Goal: Transaction & Acquisition: Obtain resource

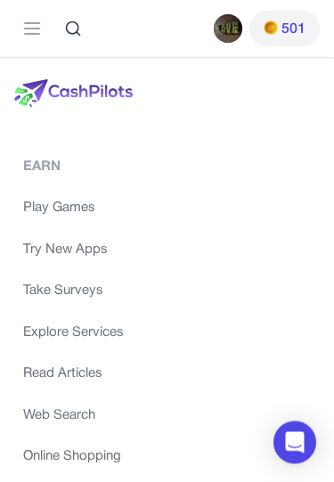
scroll to position [994, 0]
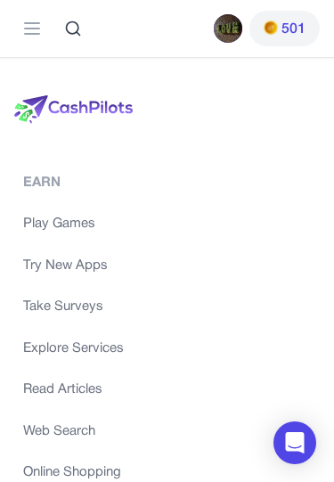
click at [69, 317] on link "Take Surveys" at bounding box center [167, 307] width 288 height 20
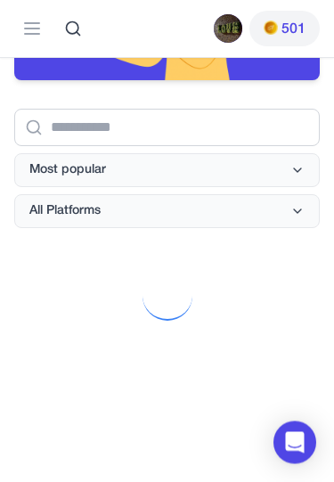
scroll to position [383, 0]
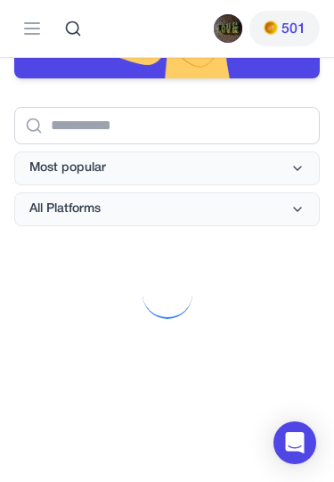
click at [282, 214] on button "All Platforms" at bounding box center [167, 209] width 306 height 34
click at [281, 208] on button "All Platforms" at bounding box center [167, 209] width 306 height 34
click at [298, 199] on button "All Platforms" at bounding box center [167, 209] width 306 height 34
click at [298, 203] on icon at bounding box center [297, 209] width 14 height 14
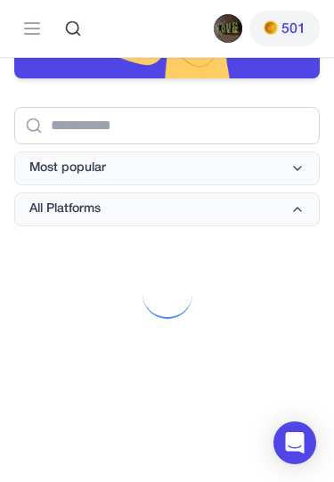
click at [299, 168] on icon at bounding box center [297, 168] width 14 height 14
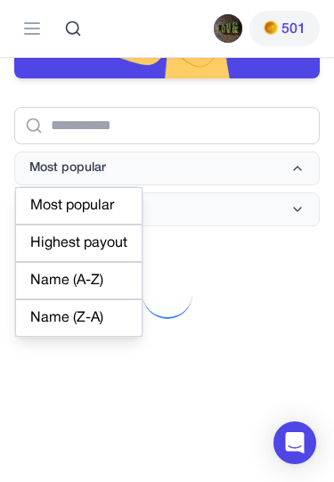
click at [295, 215] on button "All Platforms" at bounding box center [167, 209] width 306 height 34
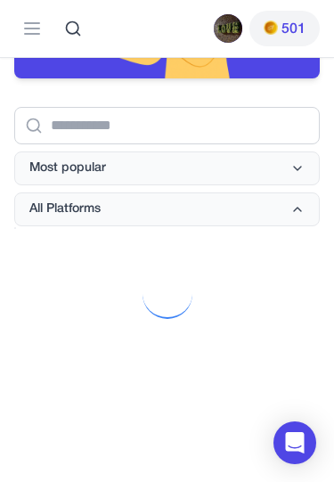
click at [295, 215] on button "All Platforms" at bounding box center [167, 209] width 306 height 34
click at [296, 210] on icon at bounding box center [297, 209] width 14 height 14
click at [296, 209] on icon at bounding box center [297, 209] width 14 height 14
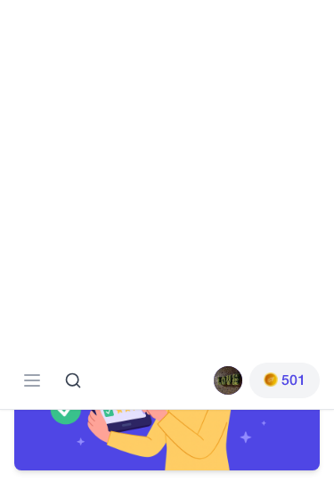
scroll to position [0, 0]
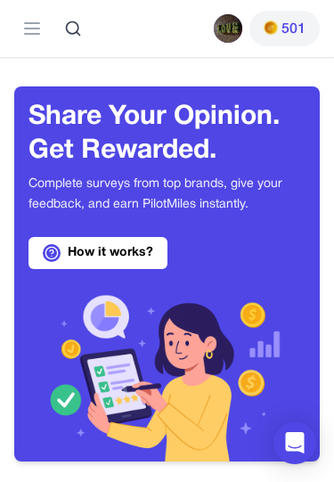
click at [36, 27] on icon at bounding box center [31, 28] width 21 height 21
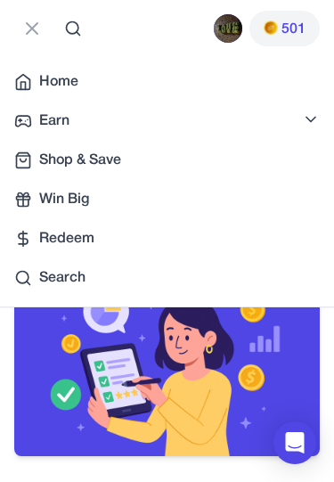
scroll to position [254, 0]
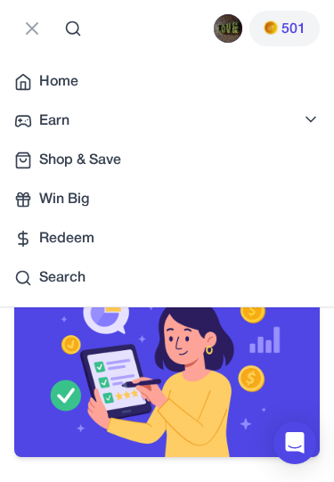
click at [165, 238] on div "Redeem" at bounding box center [167, 238] width 306 height 21
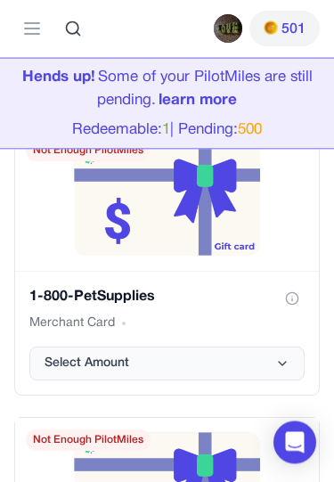
scroll to position [1030, 0]
click at [265, 360] on button "Select Amount" at bounding box center [166, 364] width 275 height 34
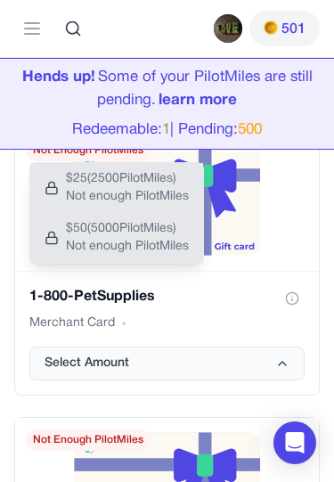
click at [236, 366] on button "Select Amount" at bounding box center [166, 364] width 275 height 34
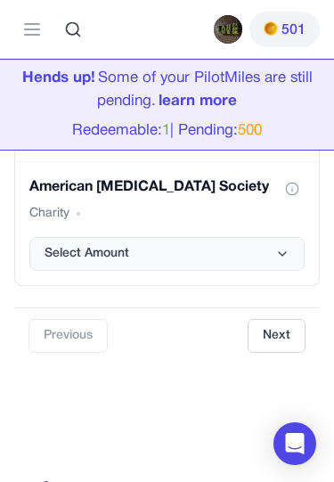
scroll to position [6062, 0]
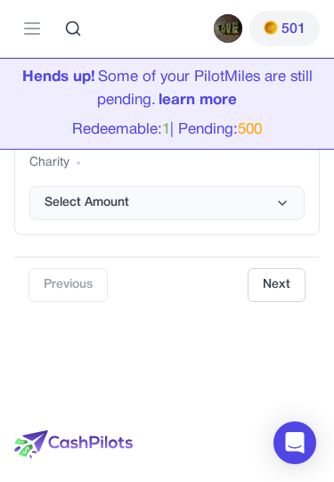
click at [303, 277] on button "Next" at bounding box center [277, 285] width 58 height 34
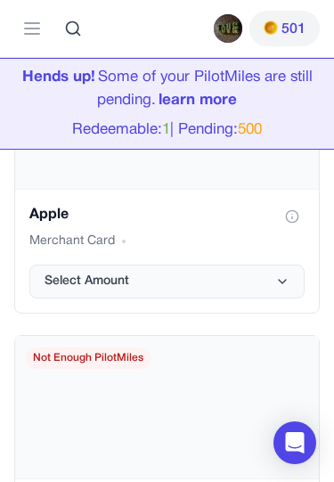
scroll to position [2847, 0]
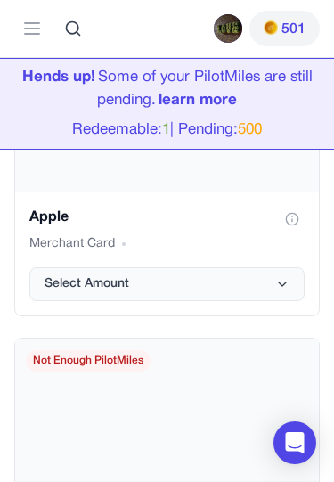
click at [282, 288] on icon "Apple gift card" at bounding box center [282, 284] width 14 height 14
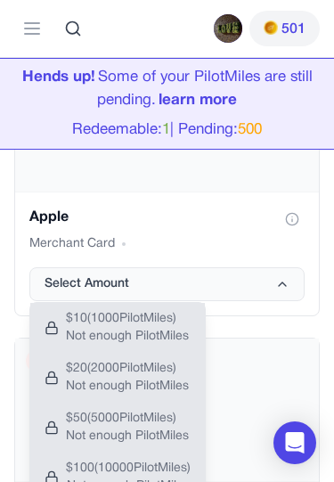
click at [248, 391] on div "Applebee's gift card" at bounding box center [167, 410] width 304 height 143
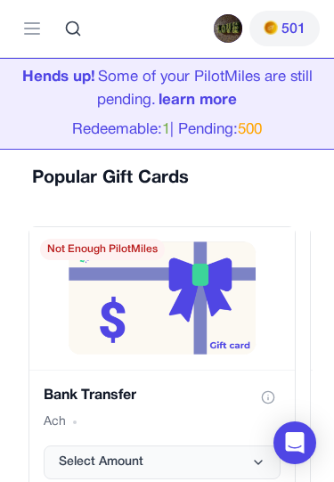
scroll to position [380, 0]
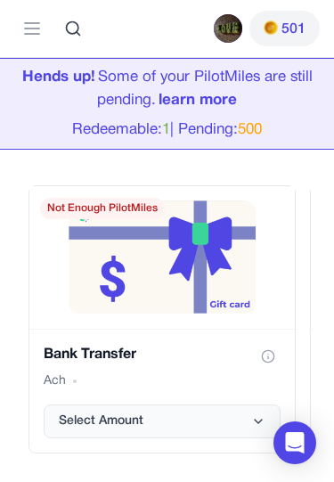
click at [205, 409] on button "Select Amount" at bounding box center [162, 422] width 237 height 34
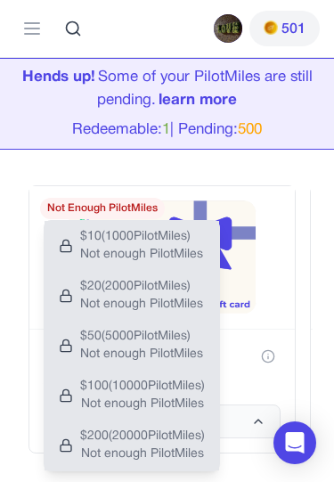
click at [255, 424] on icon "Bank Transfer gift card" at bounding box center [258, 421] width 14 height 14
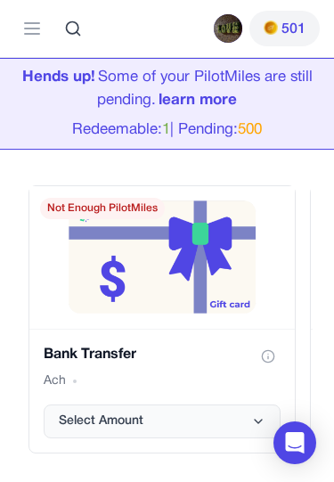
click at [136, 352] on h3 "Bank Transfer" at bounding box center [90, 354] width 93 height 21
click at [71, 378] on div "Ach" at bounding box center [162, 381] width 237 height 18
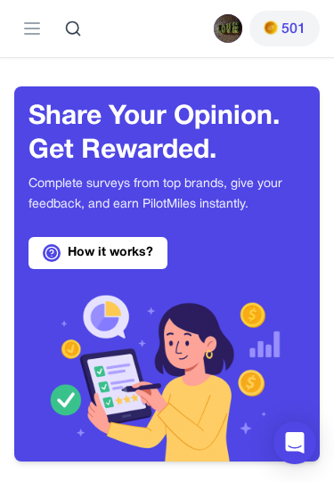
scroll to position [254, 0]
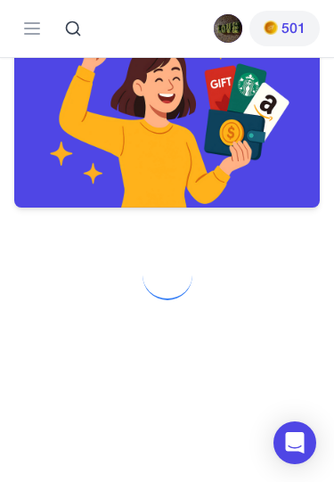
scroll to position [994, 0]
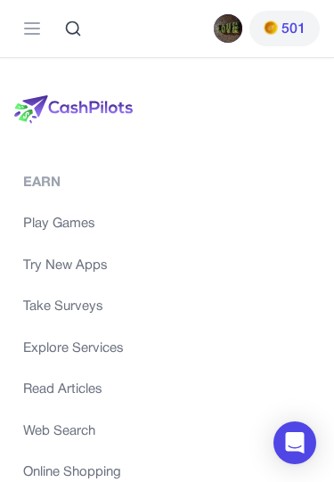
click at [24, 30] on icon at bounding box center [31, 28] width 21 height 21
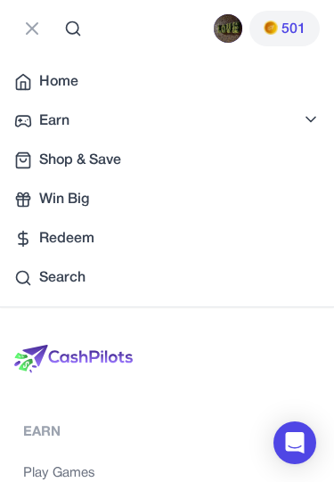
click at [76, 125] on link "Earn" at bounding box center [167, 121] width 334 height 36
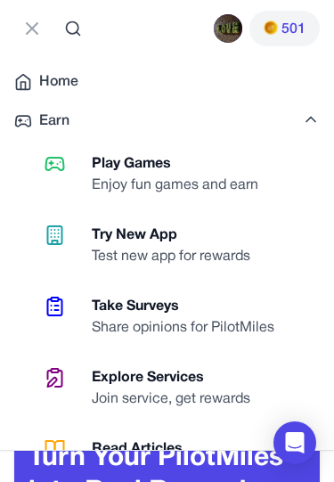
scroll to position [0, 0]
click at [242, 256] on div "Test new app for rewards" at bounding box center [178, 256] width 173 height 21
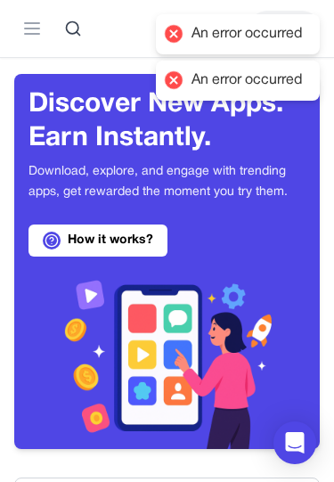
scroll to position [1, 0]
